Goal: Find specific page/section: Find specific page/section

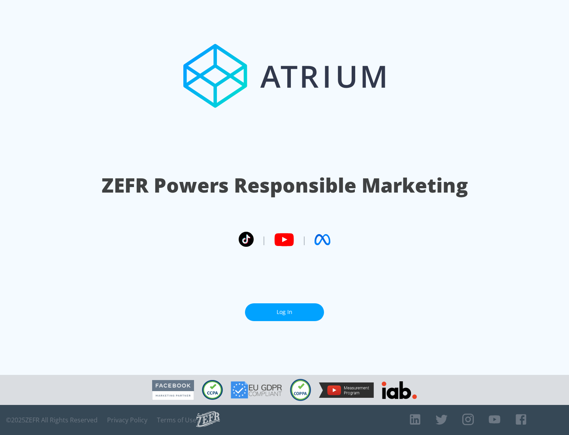
click at [284, 312] on link "Log In" at bounding box center [284, 312] width 79 height 18
